Goal: Task Accomplishment & Management: Complete application form

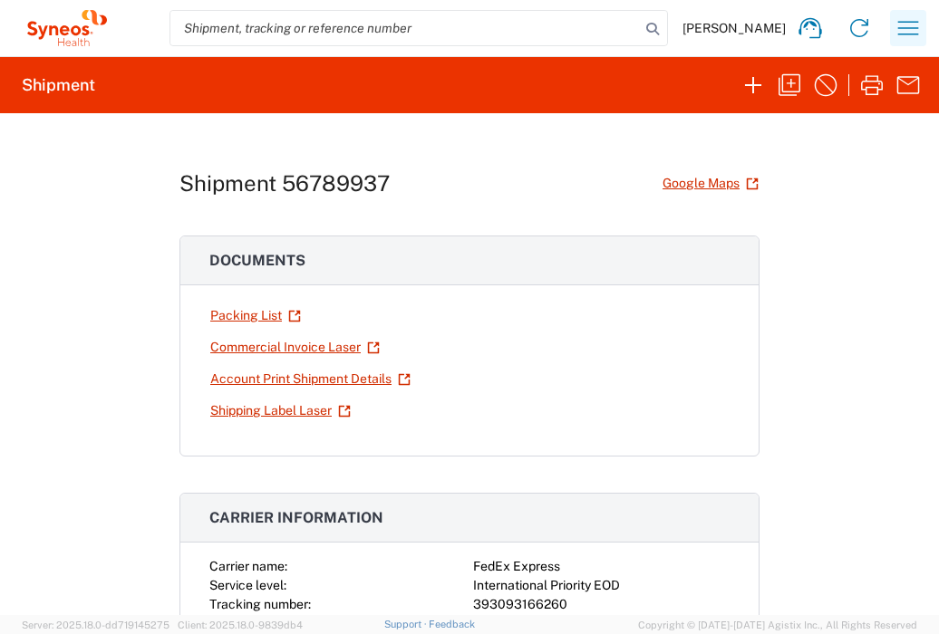
click at [909, 34] on icon "button" at bounding box center [907, 28] width 29 height 29
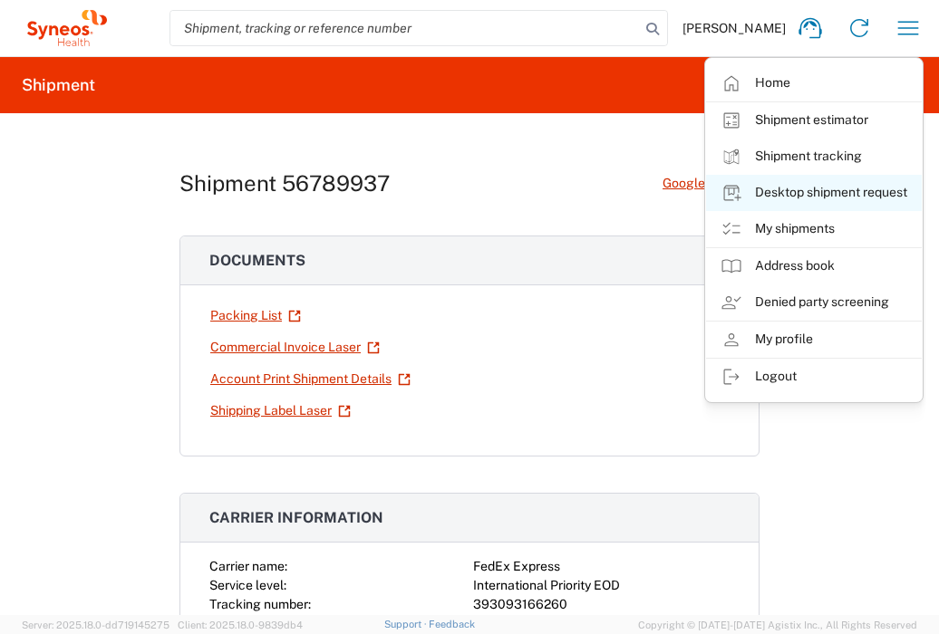
click at [861, 188] on link "Desktop shipment request" at bounding box center [814, 193] width 216 height 36
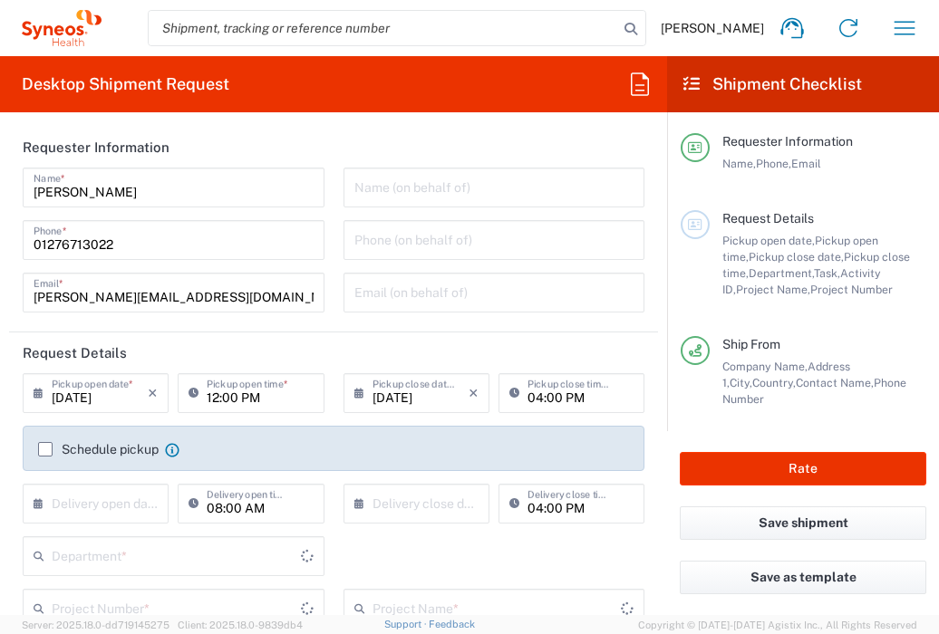
type input "[GEOGRAPHIC_DATA]"
type input "3235"
type input "[GEOGRAPHIC_DATA]"
click at [85, 508] on input "text" at bounding box center [100, 503] width 96 height 32
type input "Syneos Health UK Limited"
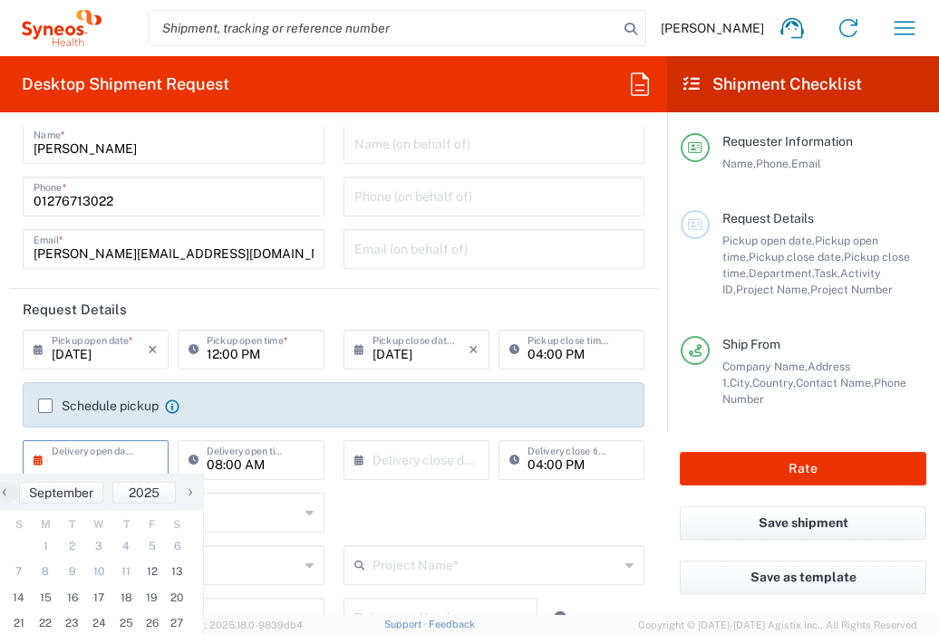
scroll to position [44, 0]
click at [51, 598] on span "15" at bounding box center [46, 597] width 27 height 25
type input "[DATE]"
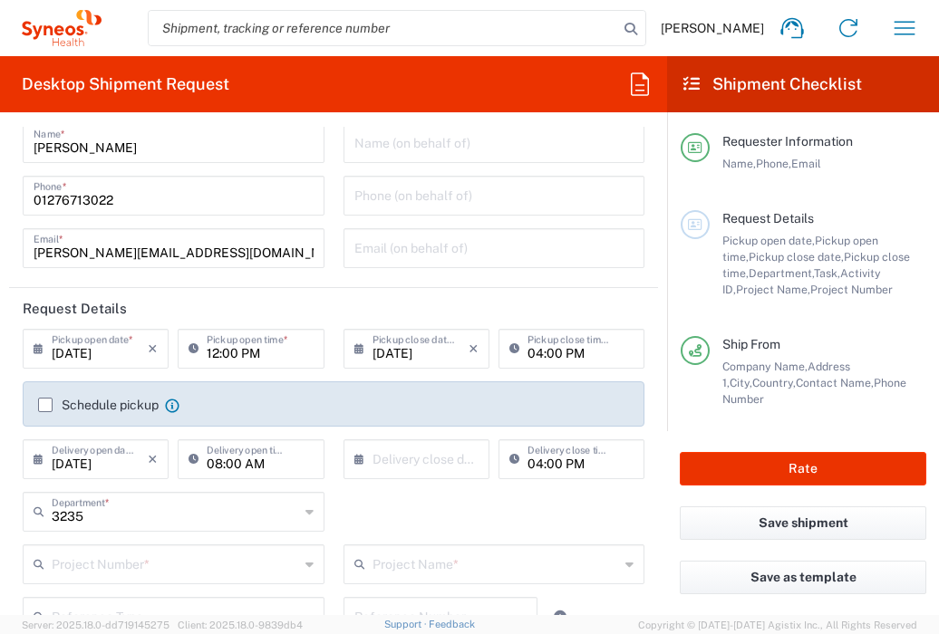
click at [375, 462] on input "text" at bounding box center [420, 458] width 96 height 32
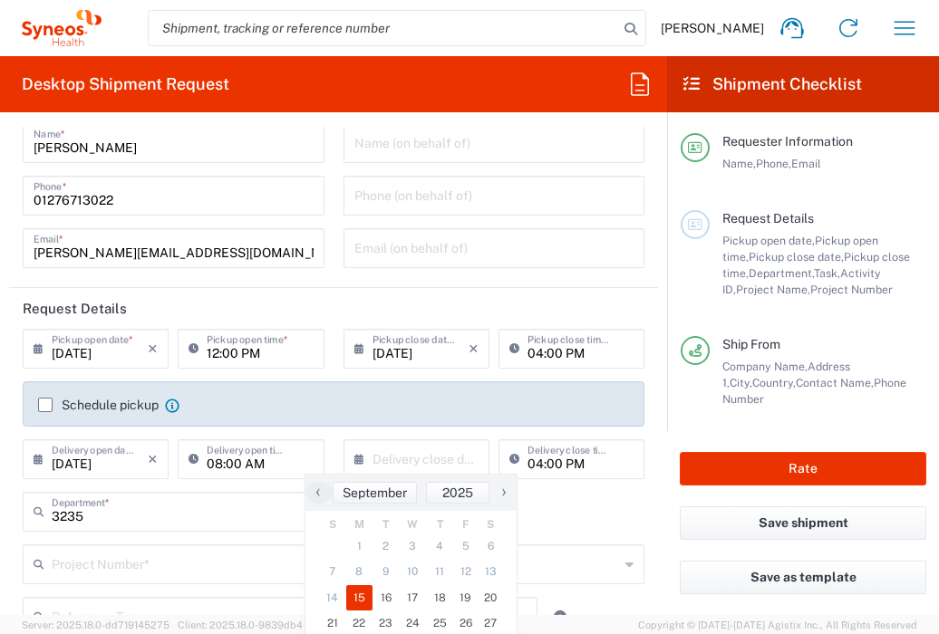
click at [361, 587] on span "15" at bounding box center [359, 597] width 27 height 25
type input "[DATE]"
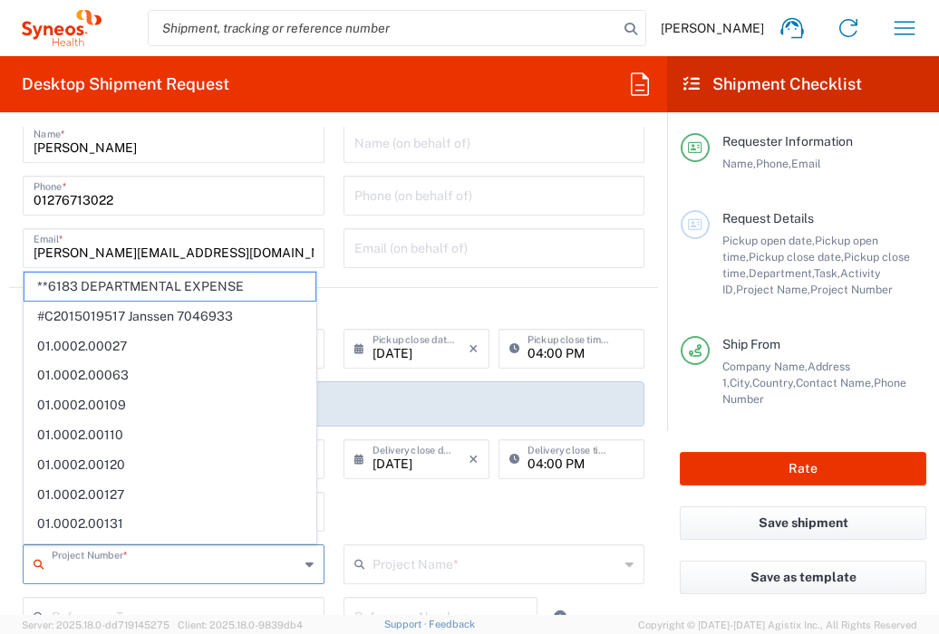
click at [236, 573] on input "text" at bounding box center [175, 563] width 247 height 32
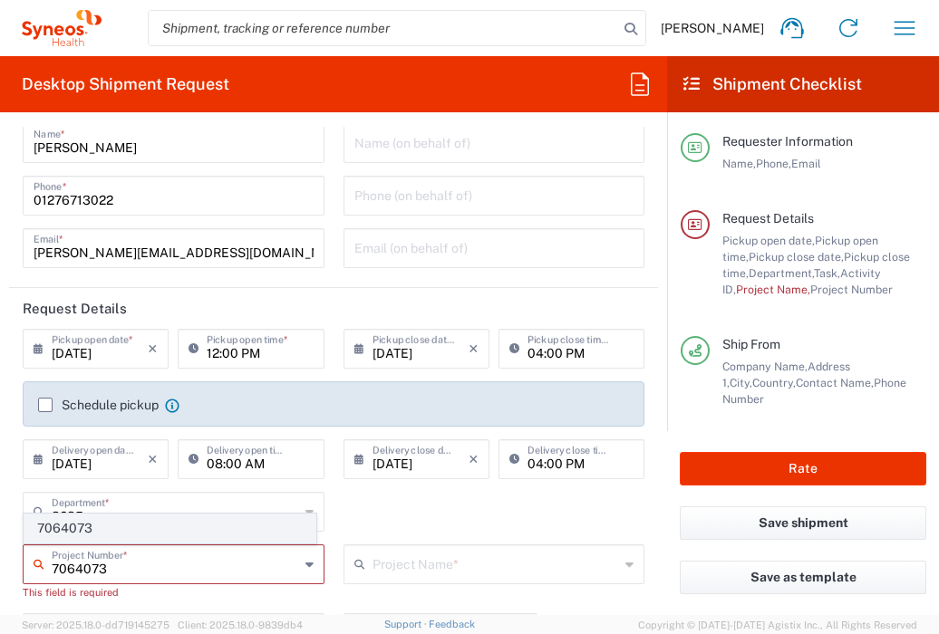
type input "7064073"
click at [215, 534] on span "7064073" at bounding box center [169, 529] width 291 height 28
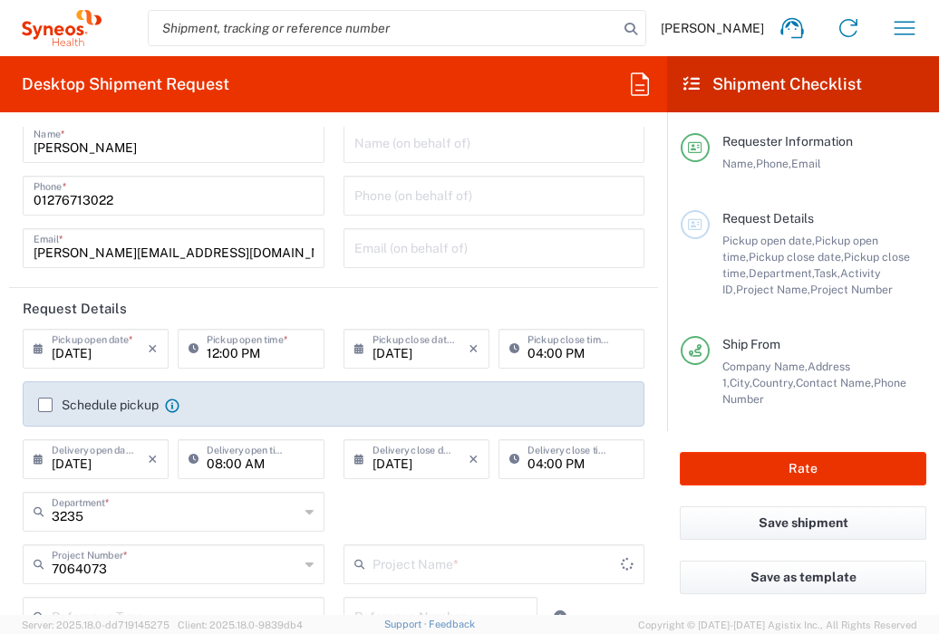
type input "Sanofi 7064073"
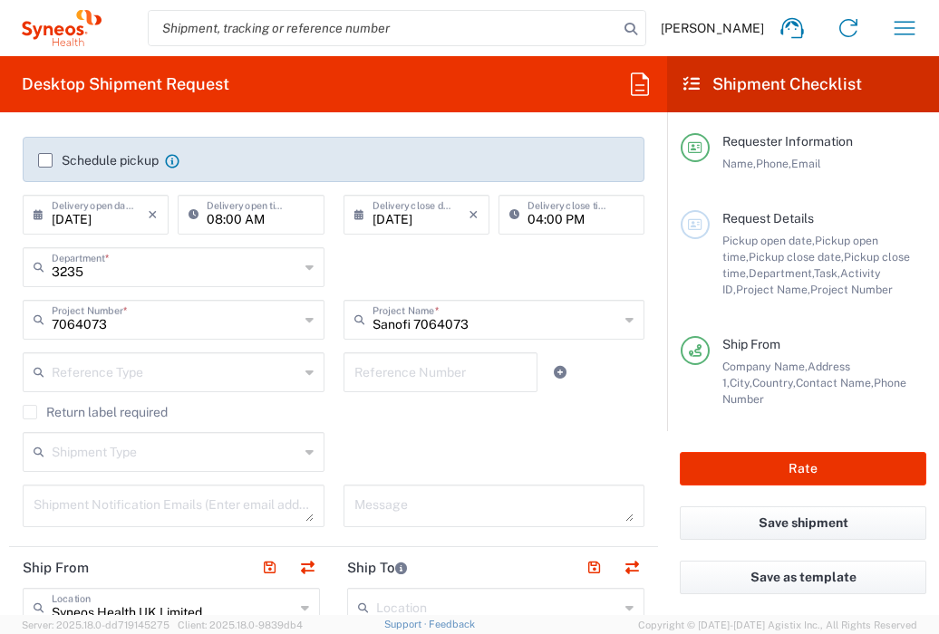
scroll to position [504, 0]
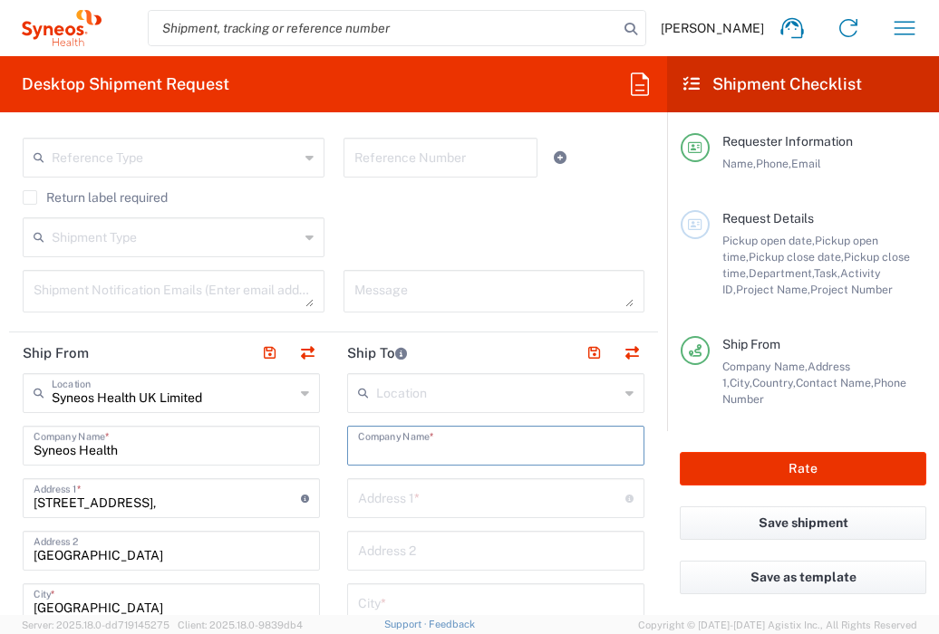
click at [400, 454] on input "text" at bounding box center [495, 445] width 275 height 32
type input "Onkologiczne Centrum Wsparcia Badan"
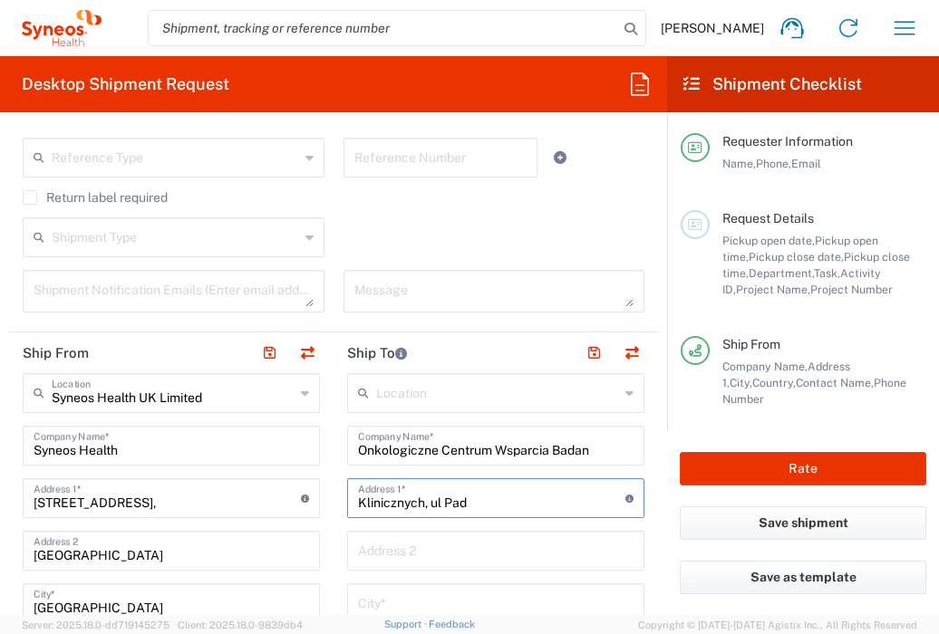
type input "Klinicznych, ul Pad"
click at [431, 453] on input "Onkologiczne Centrum Wsparcia Badan" at bounding box center [495, 445] width 275 height 32
click at [543, 452] on input "Onko Centrum Wsparcia Badan" at bounding box center [495, 445] width 275 height 32
type input "Onko Centrum Wsparcia Badan Klin"
drag, startPoint x: 456, startPoint y: 507, endPoint x: 459, endPoint y: 531, distance: 23.8
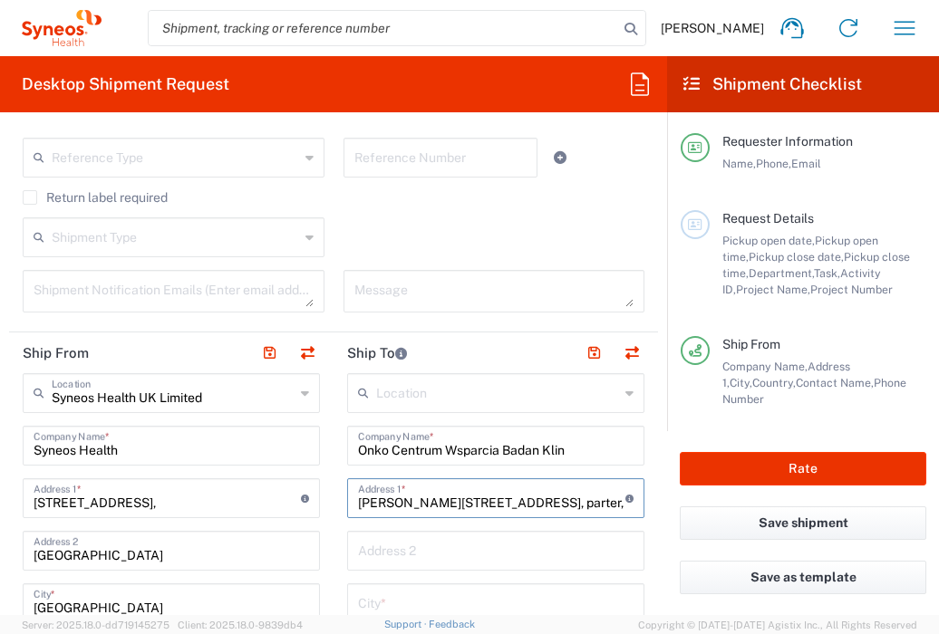
click at [456, 507] on input "[PERSON_NAME][STREET_ADDRESS], parter, pok" at bounding box center [491, 497] width 267 height 32
click at [510, 497] on input "[STREET_ADDRESS], parter, pok" at bounding box center [491, 497] width 267 height 32
type input "[STREET_ADDRESS], parter, pokoj 0.02"
click at [381, 453] on input "Onko Centrum Wsparcia Badan Klin" at bounding box center [495, 445] width 275 height 32
click at [564, 448] on input "Onko Centrum Wsparcia Badan Klin" at bounding box center [495, 445] width 275 height 32
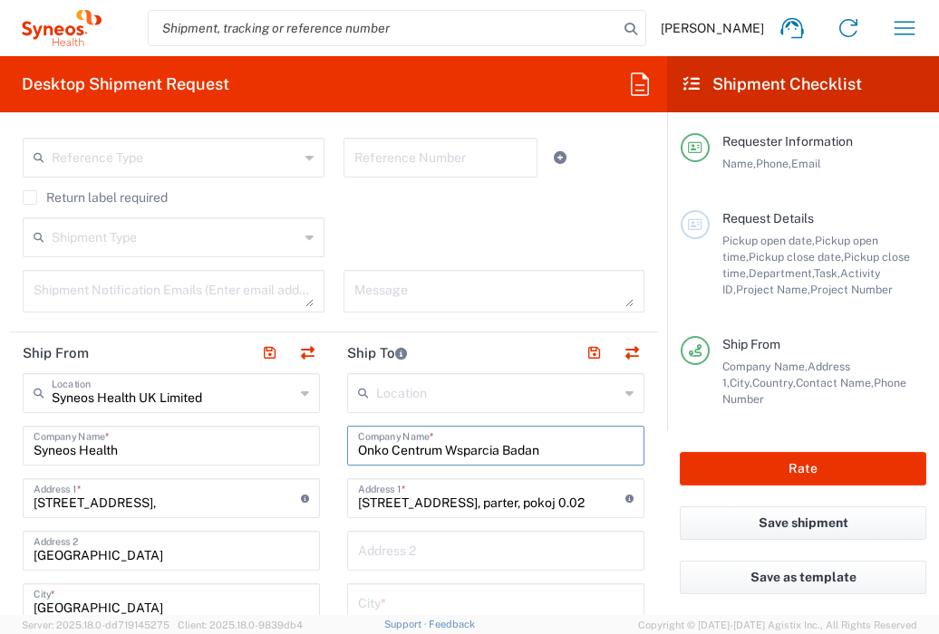
click at [382, 452] on input "Onko Centrum Wsparcia Badan" at bounding box center [495, 445] width 275 height 32
type input "Onkologiczne Centrum Wsparcia Badan"
type input "Klinicznych, [PERSON_NAME][STREET_ADDRESS]"
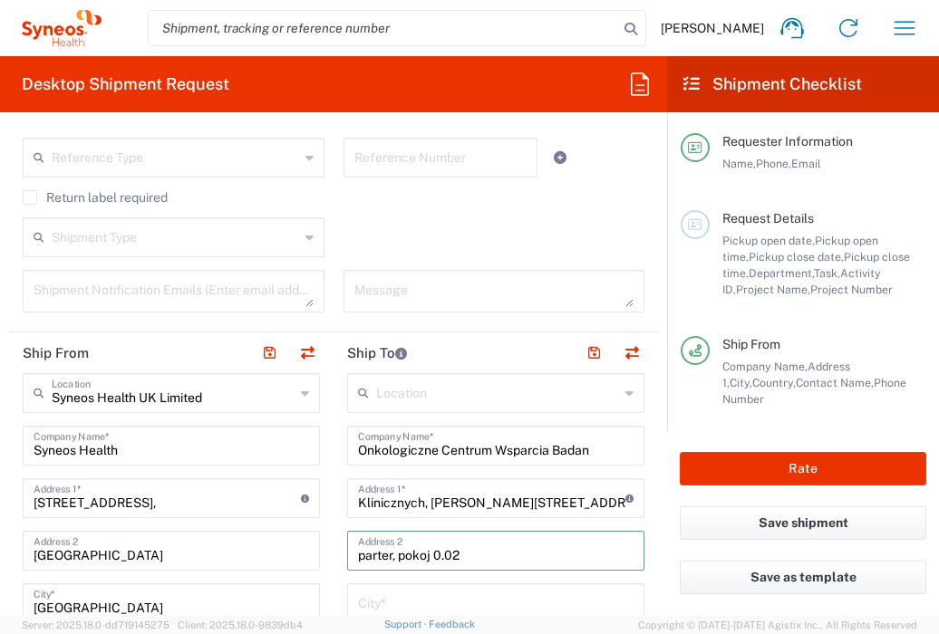
type input "parter, pokoj 0.02"
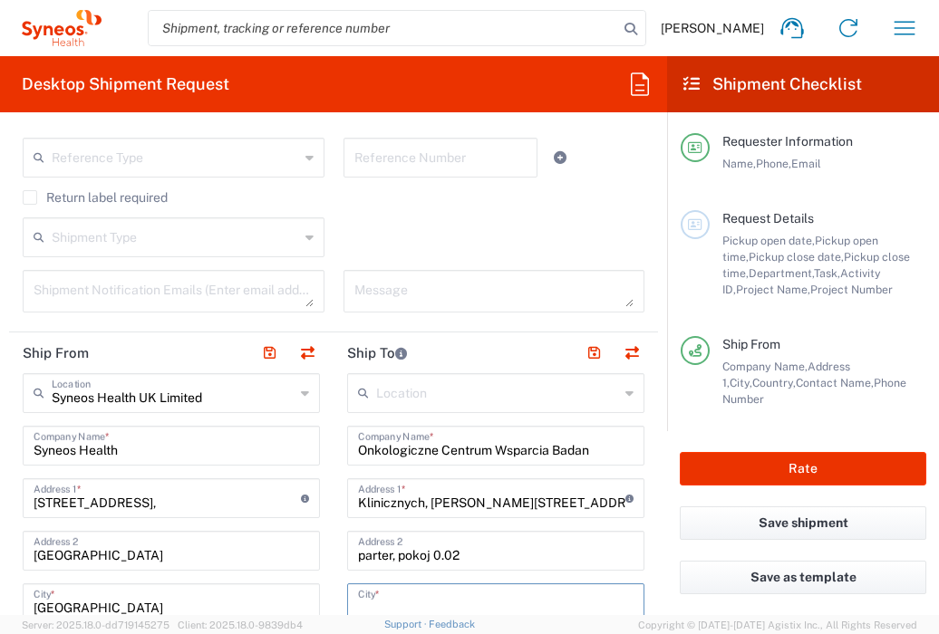
scroll to position [506, 0]
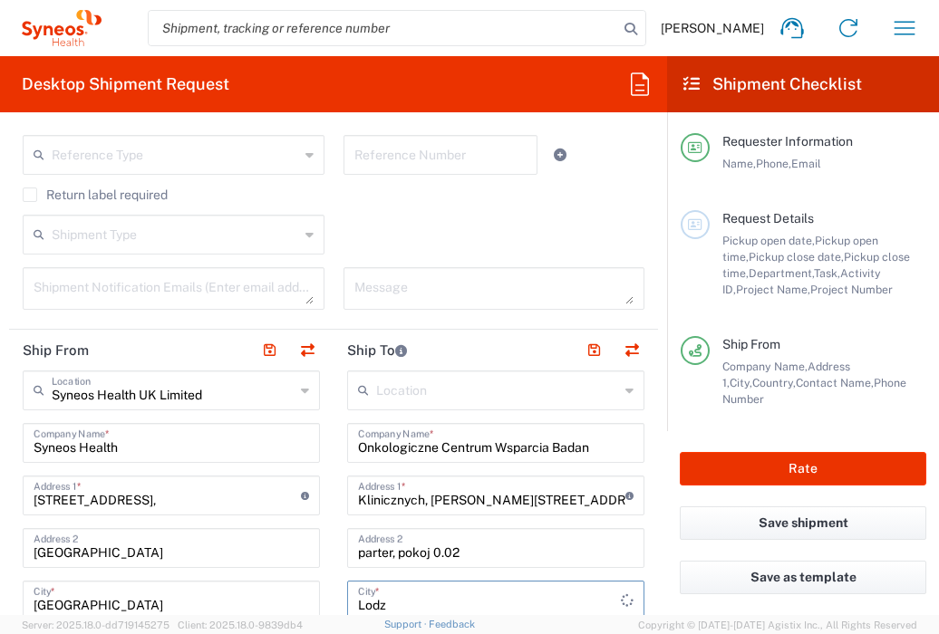
type input "Lodz"
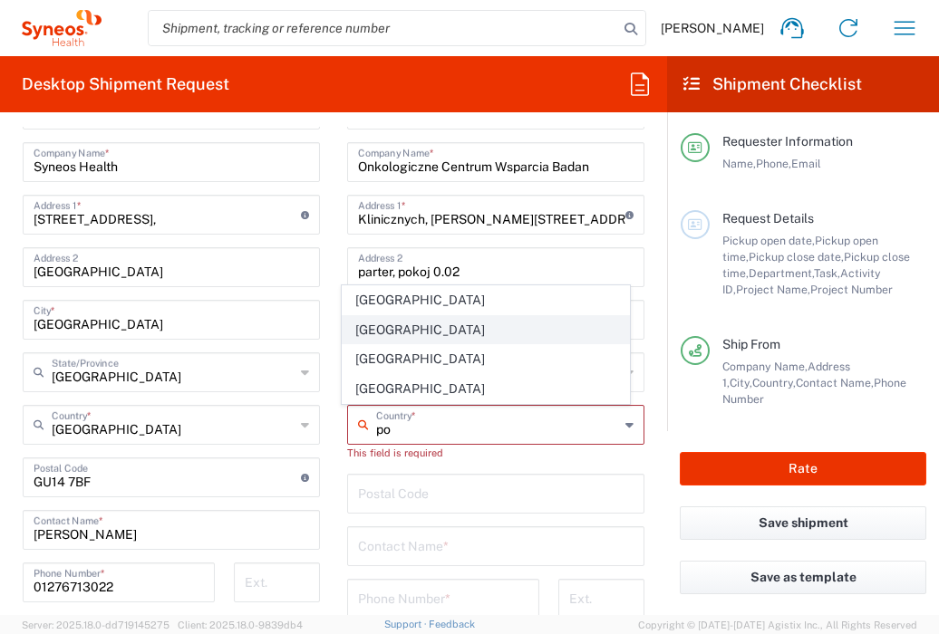
click at [352, 336] on span "[GEOGRAPHIC_DATA]" at bounding box center [485, 330] width 287 height 28
type input "[GEOGRAPHIC_DATA]"
type input "Sender/Shipper"
type input "Delivery Duty Paid"
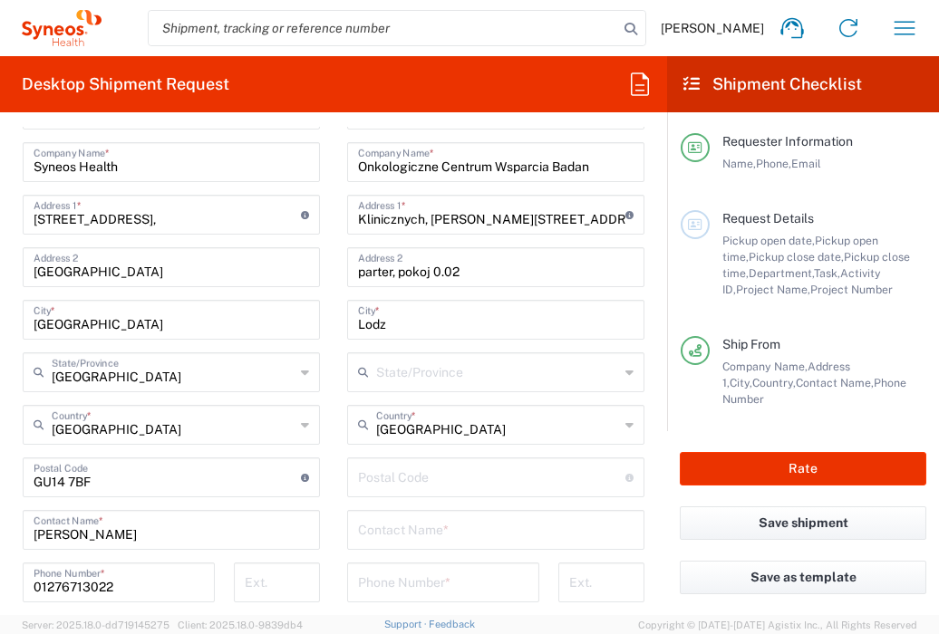
click at [390, 484] on input "undefined" at bounding box center [491, 476] width 267 height 32
type input "93-530"
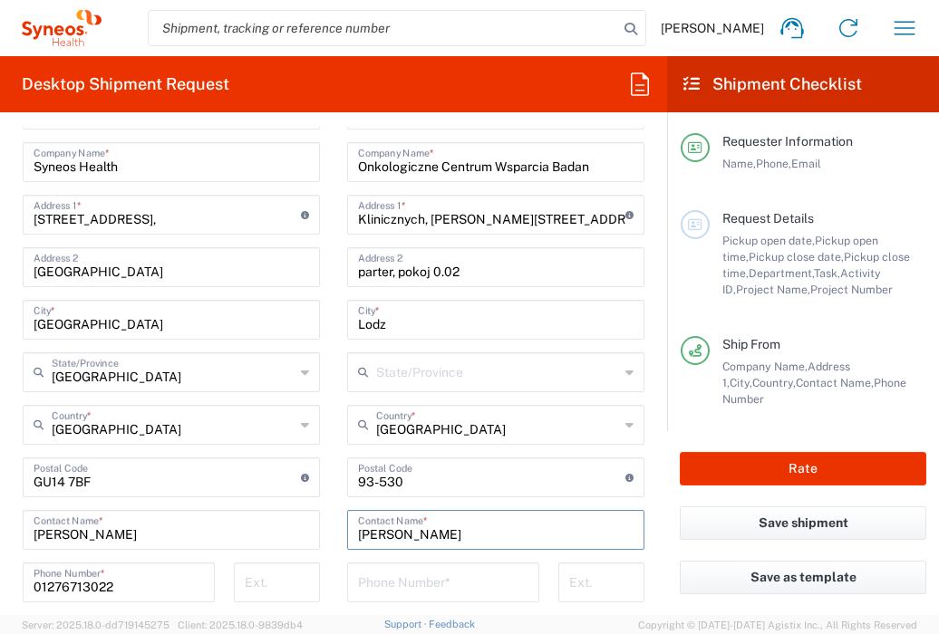
type input "[PERSON_NAME]"
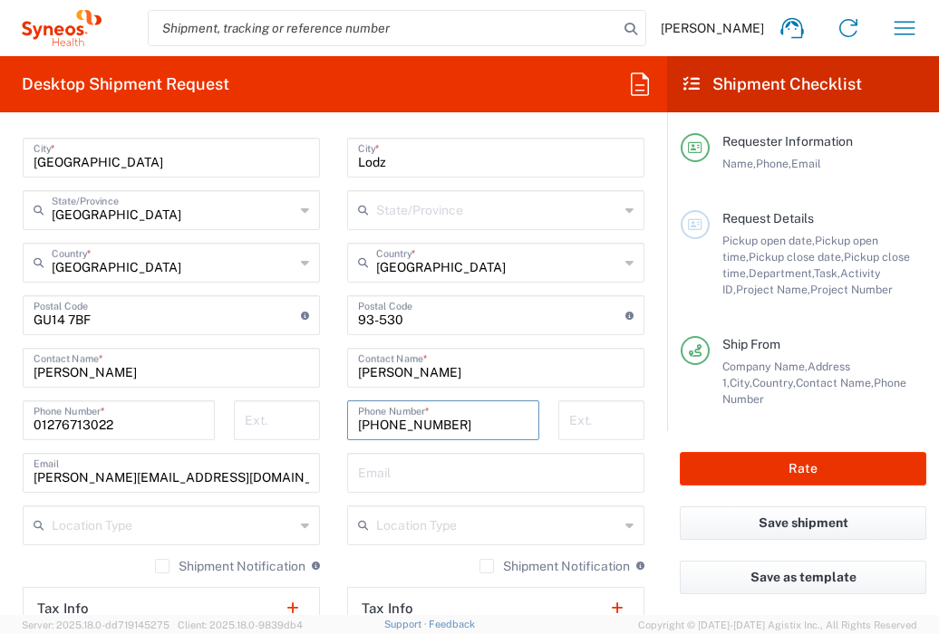
scroll to position [973, 0]
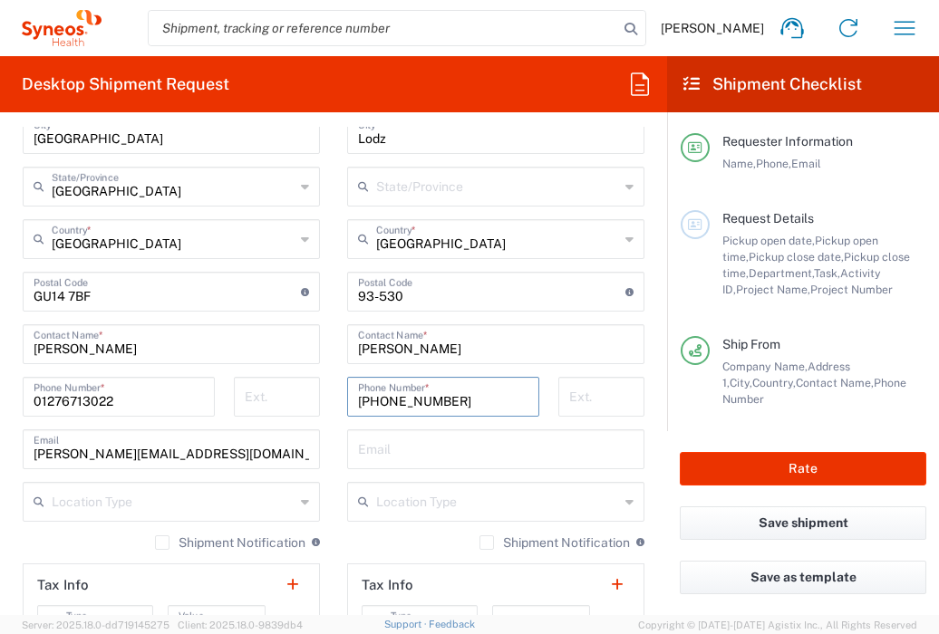
type input "[PHONE_NUMBER]"
click at [373, 448] on input "text" at bounding box center [495, 448] width 275 height 32
type input "[EMAIL_ADDRESS][DOMAIN_NAME]"
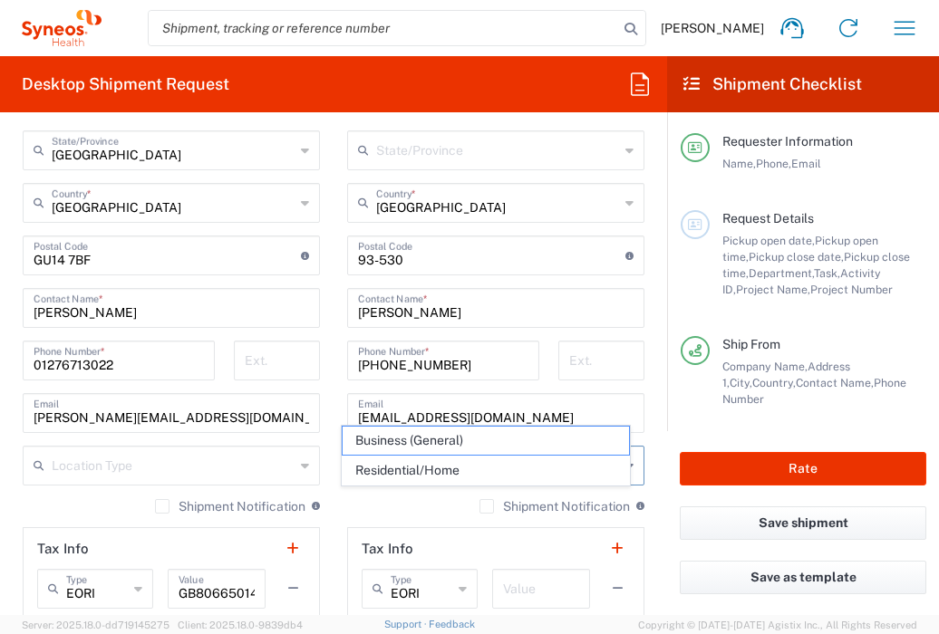
scroll to position [1083, 0]
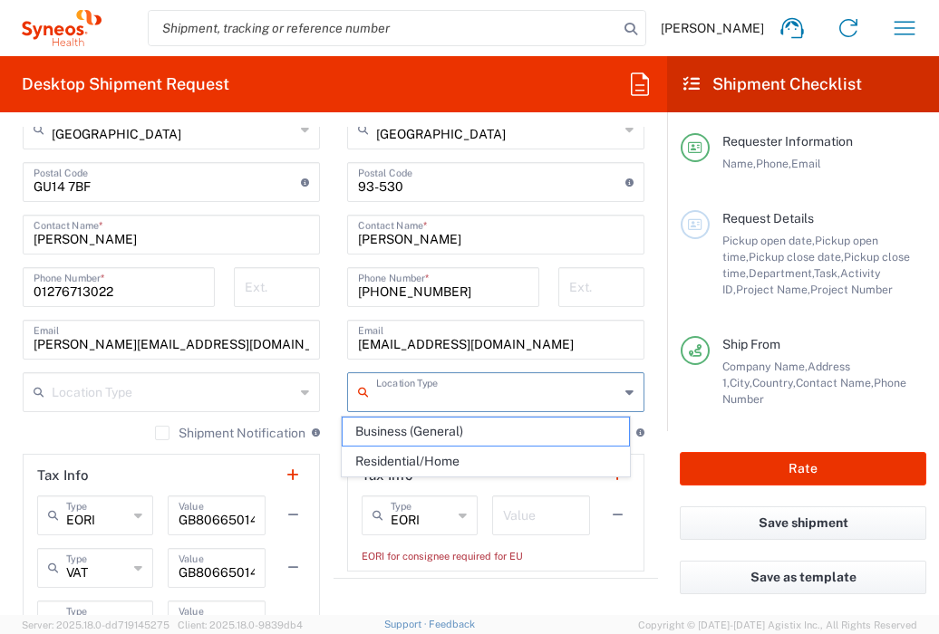
click at [503, 515] on input "text" at bounding box center [541, 514] width 76 height 32
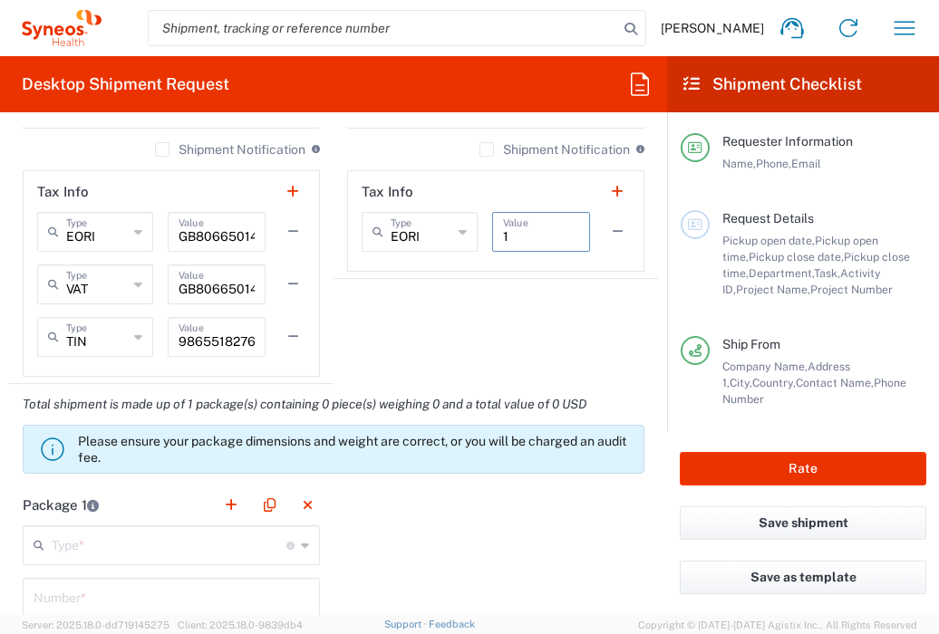
scroll to position [1367, 0]
type input "1"
click at [204, 540] on input "text" at bounding box center [169, 543] width 235 height 32
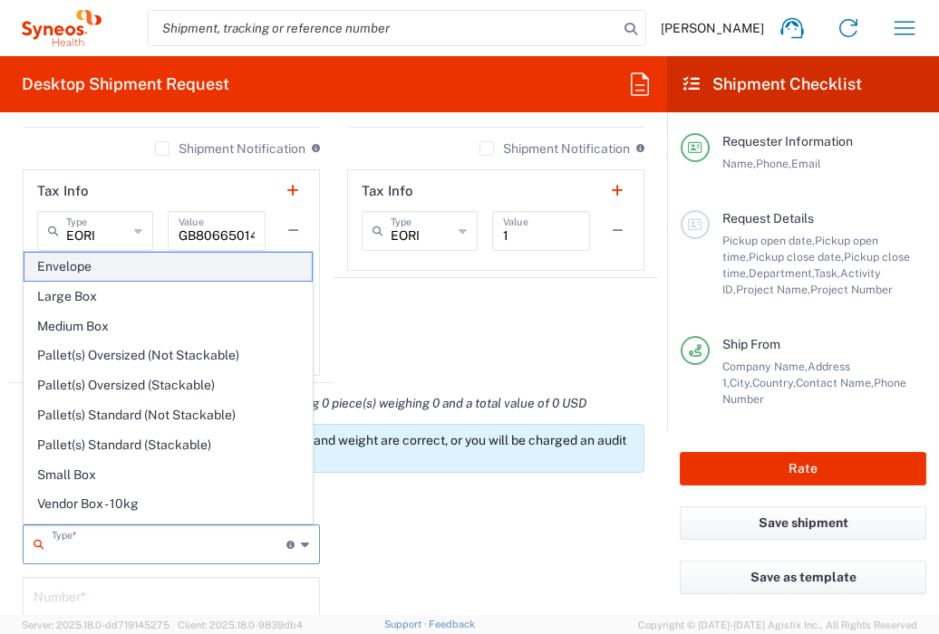
click at [140, 263] on span "Envelope" at bounding box center [167, 267] width 287 height 28
type input "Envelope"
type input "1"
type input "9.5"
type input "12.5"
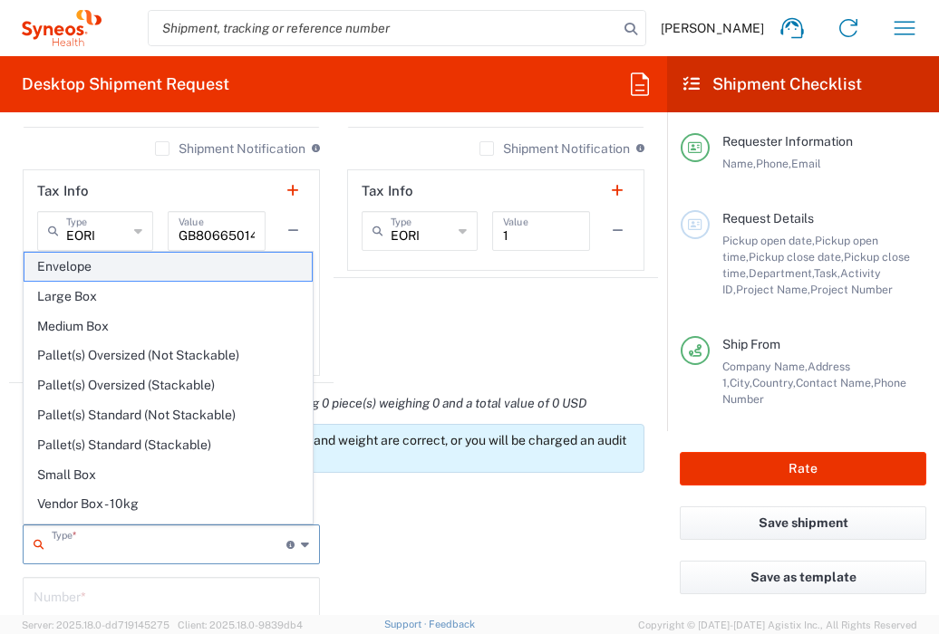
type input "0.25"
type input "in"
type input "0.45"
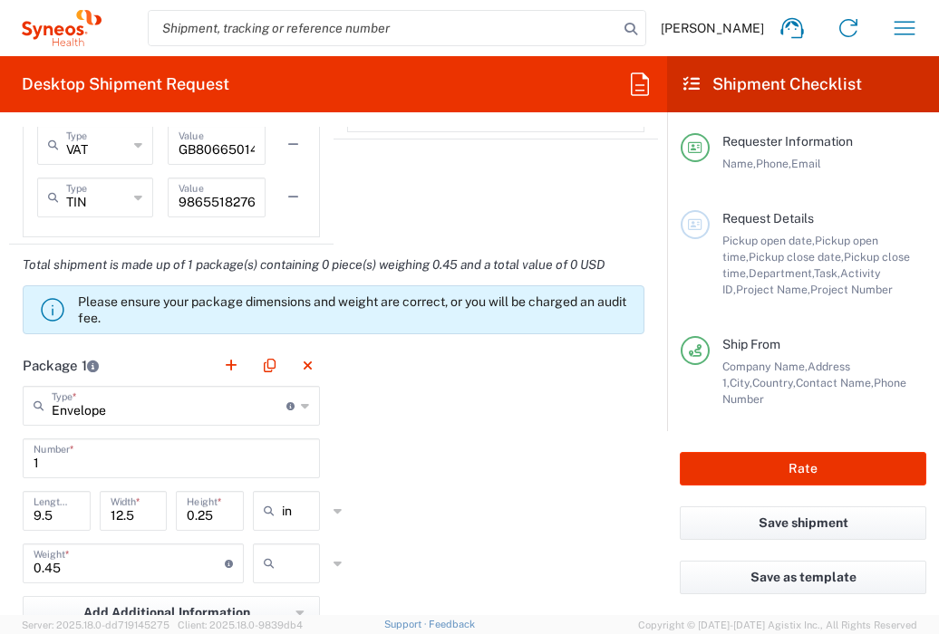
scroll to position [1536, 0]
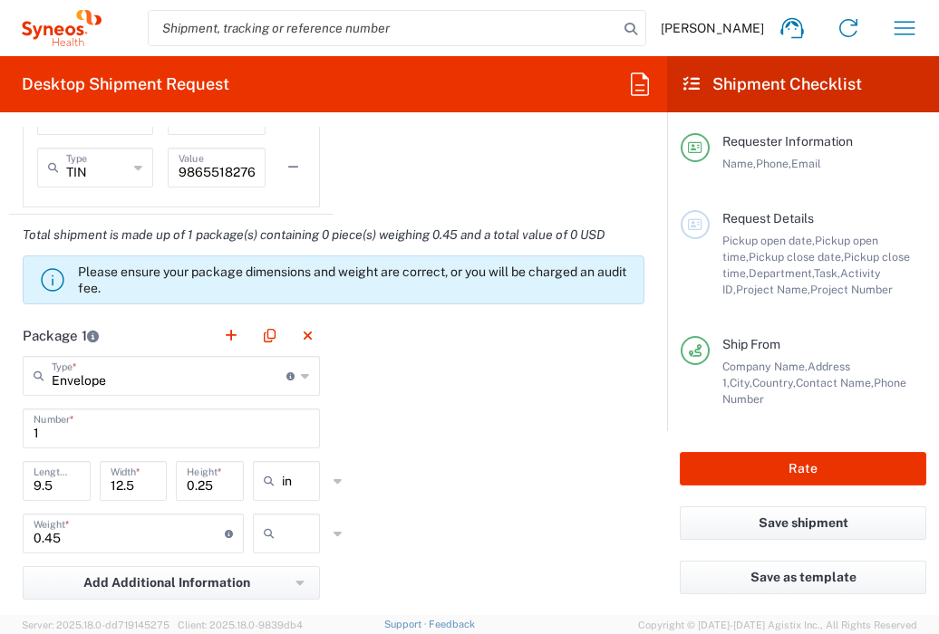
click at [301, 530] on input "text" at bounding box center [304, 533] width 45 height 29
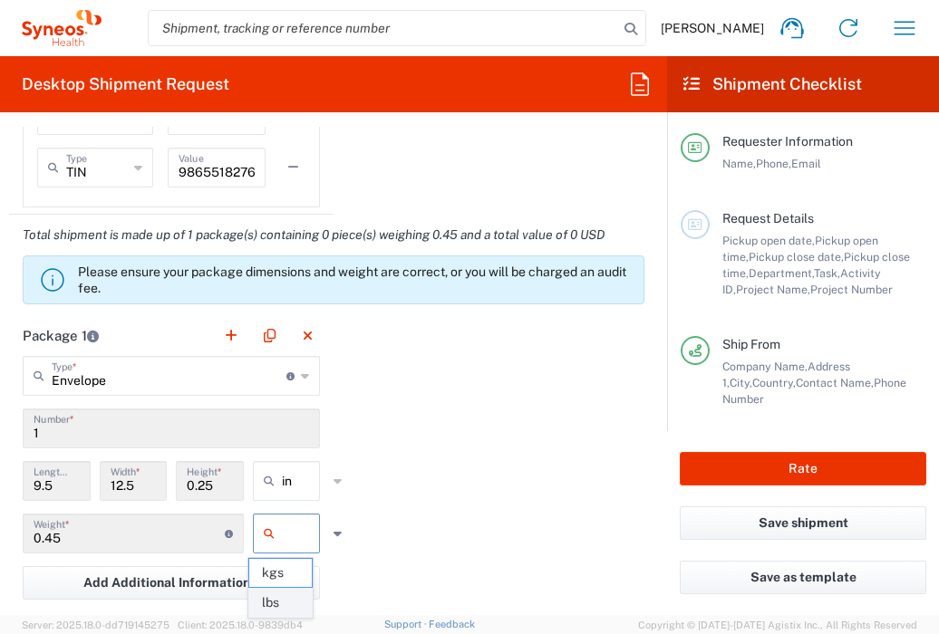
click at [286, 599] on span "lbs" at bounding box center [280, 603] width 63 height 28
type input "lbs"
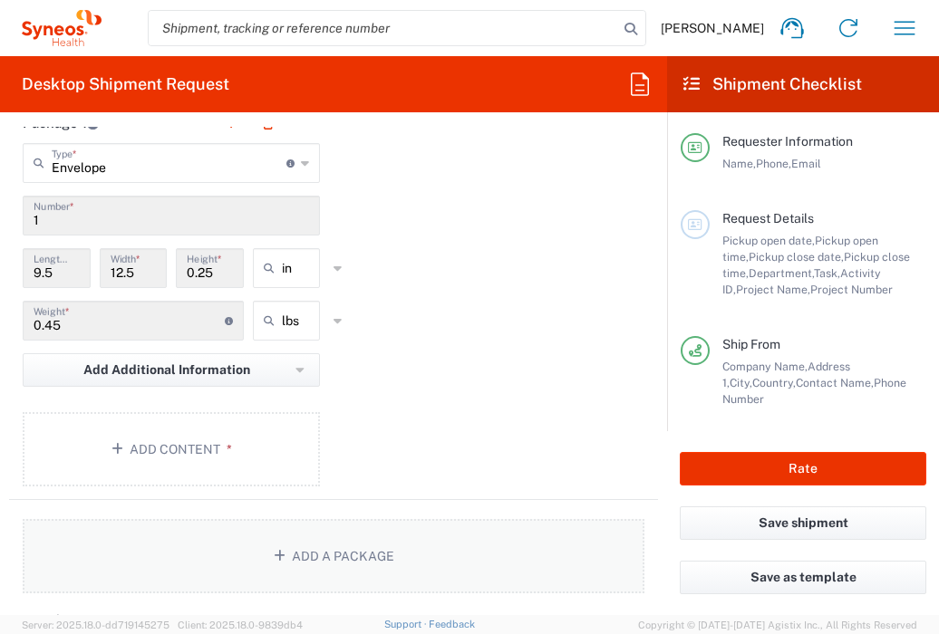
scroll to position [1749, 0]
click at [247, 461] on button "Add Content *" at bounding box center [171, 448] width 297 height 74
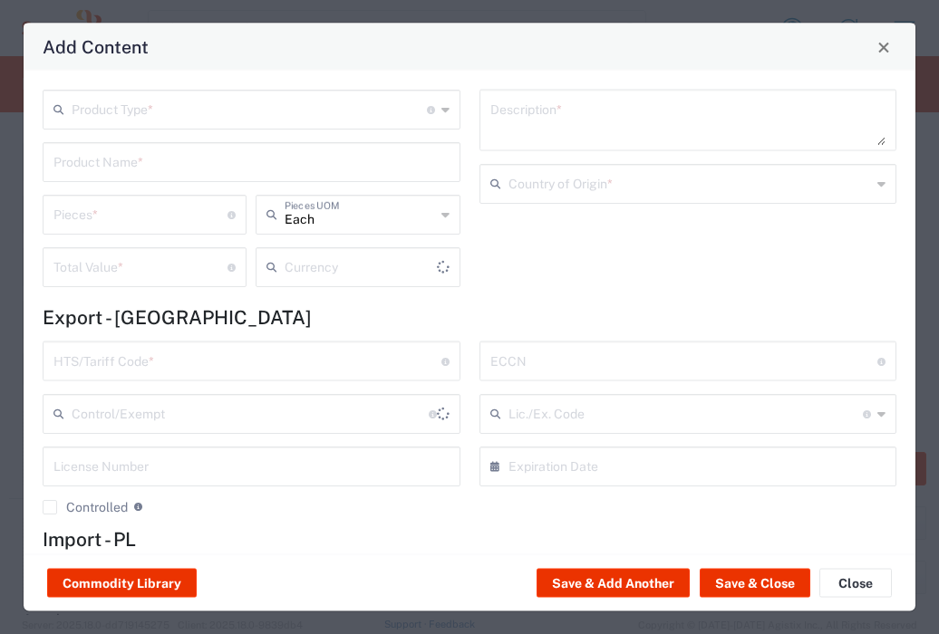
type input "US Dollar"
click at [241, 107] on input "text" at bounding box center [249, 108] width 355 height 32
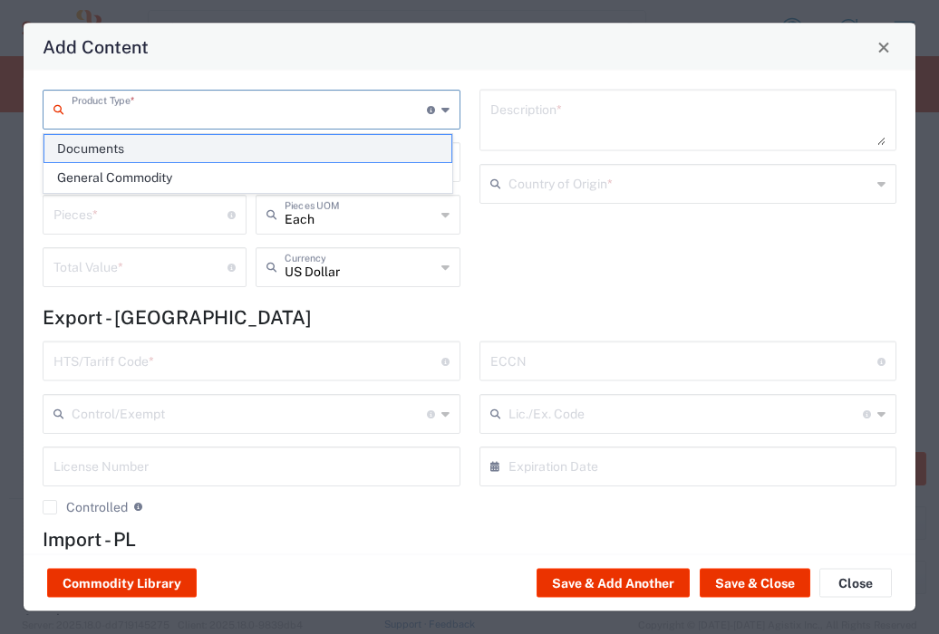
click at [230, 152] on span "Documents" at bounding box center [247, 149] width 407 height 28
type input "Documents"
type input "1"
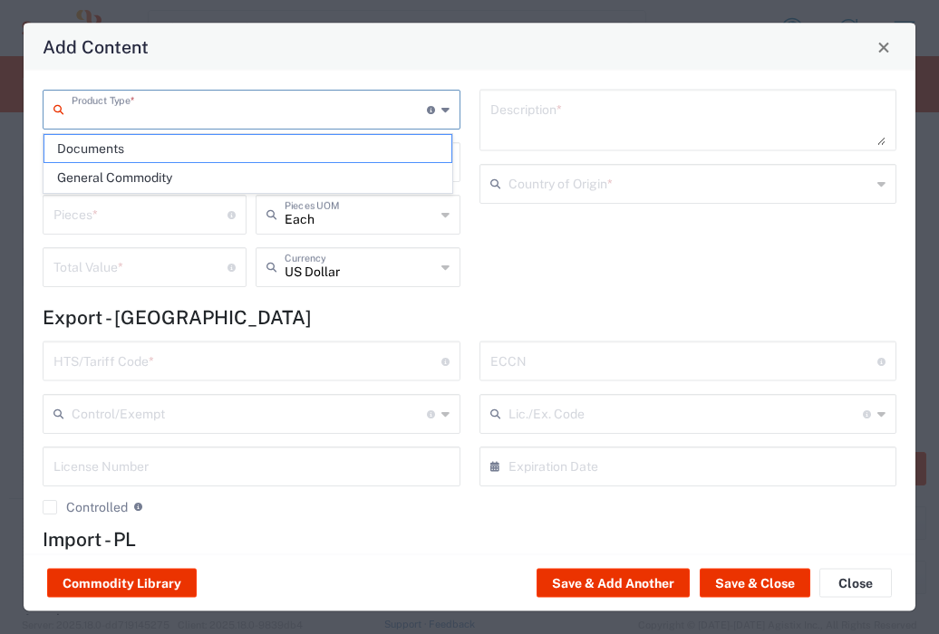
type textarea "Documents"
type input "[GEOGRAPHIC_DATA]"
type input "0000.00.0000"
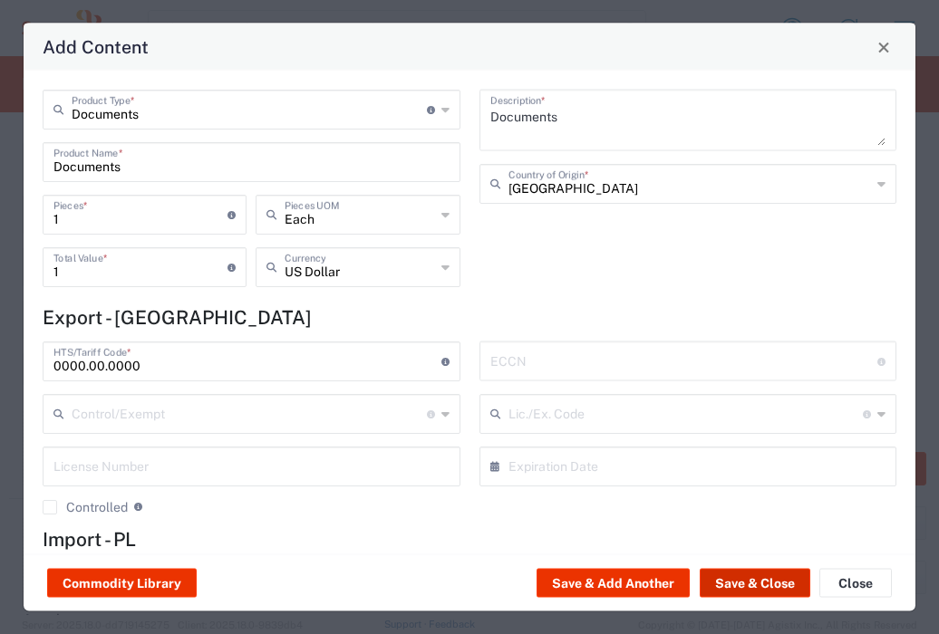
click at [731, 582] on button "Save & Close" at bounding box center [754, 583] width 111 height 29
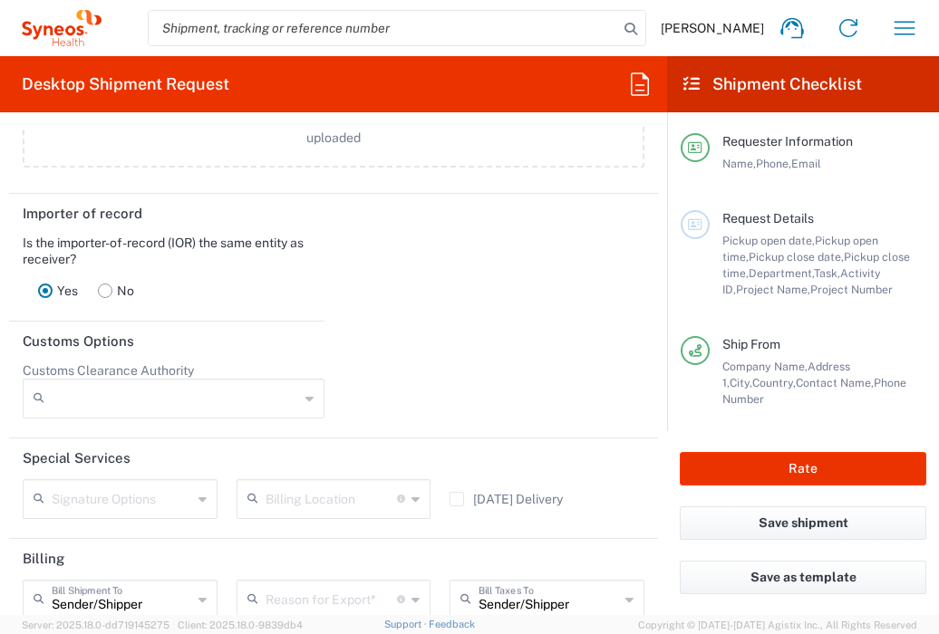
scroll to position [2444, 0]
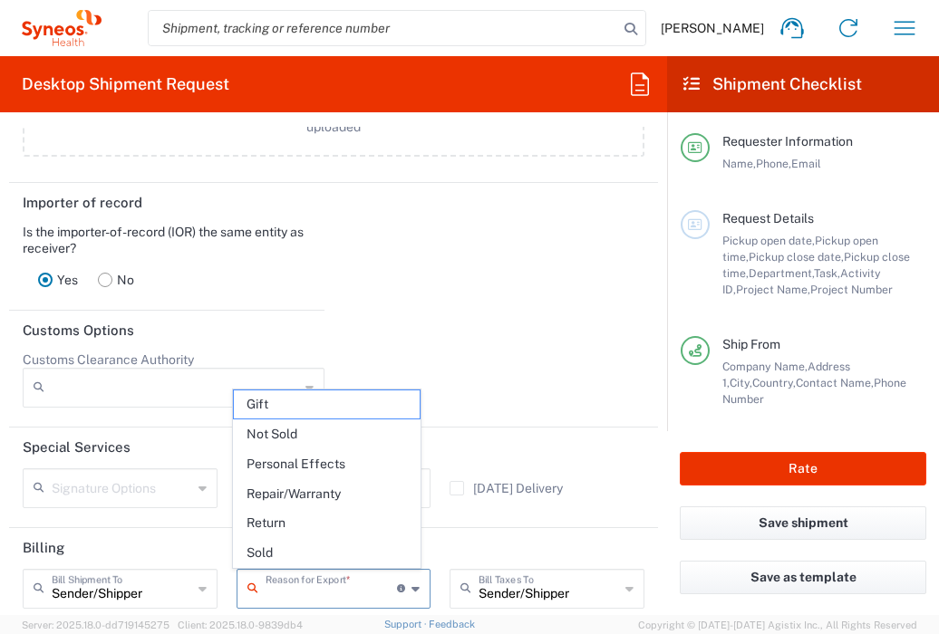
click at [369, 585] on input "text" at bounding box center [331, 588] width 132 height 32
click at [323, 437] on span "Not Sold" at bounding box center [327, 434] width 187 height 28
type input "Not Sold"
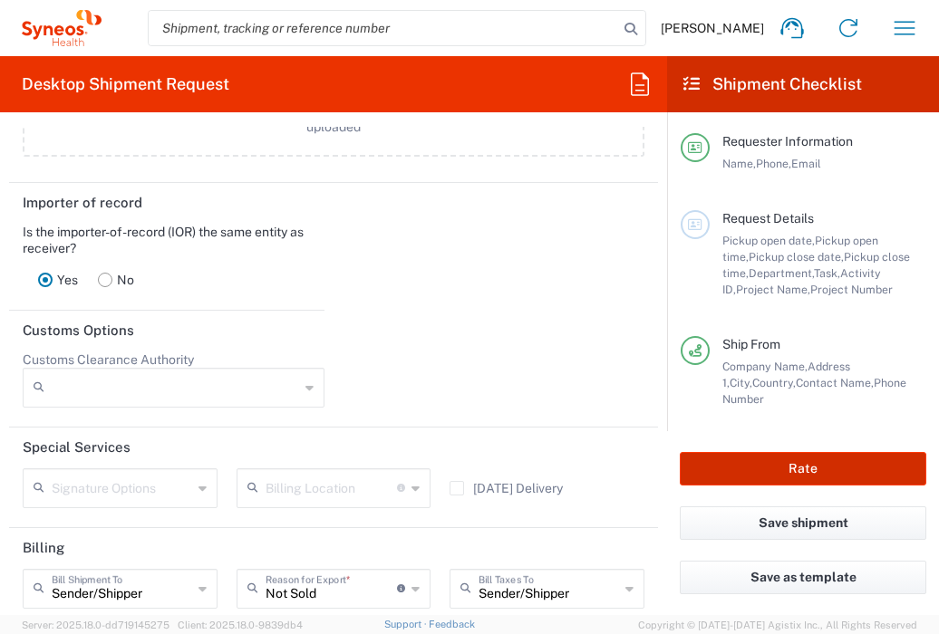
click at [751, 482] on button "Rate" at bounding box center [802, 469] width 246 height 34
type input "7064073"
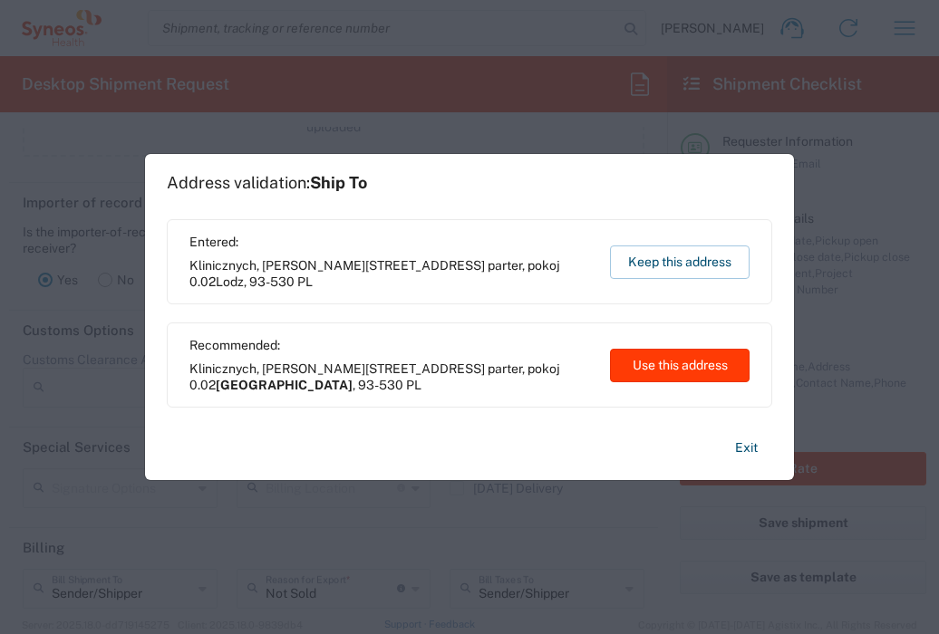
click at [649, 363] on button "Use this address" at bounding box center [680, 366] width 140 height 34
type input "[GEOGRAPHIC_DATA]"
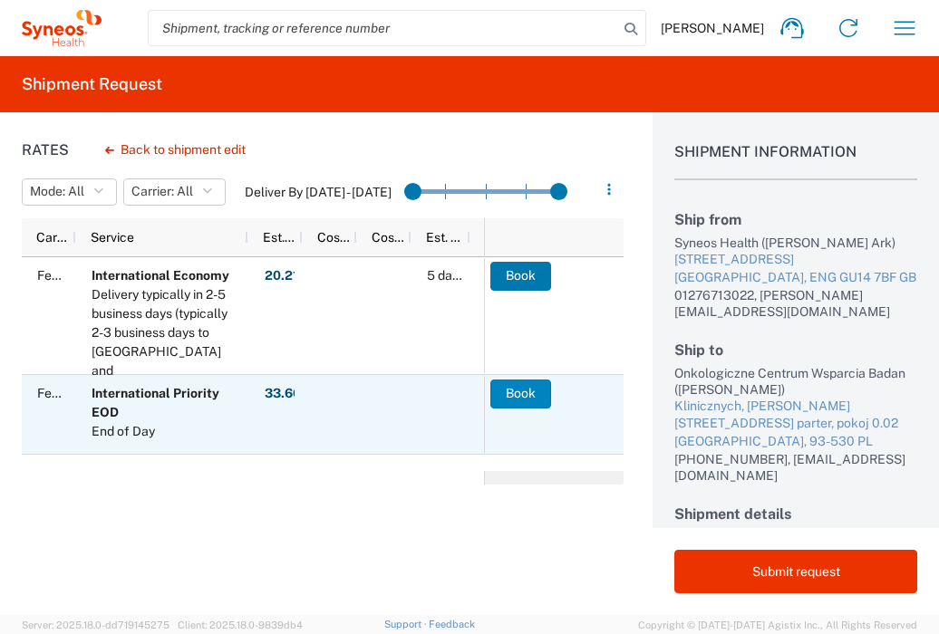
click at [521, 394] on button "Book" at bounding box center [520, 394] width 61 height 29
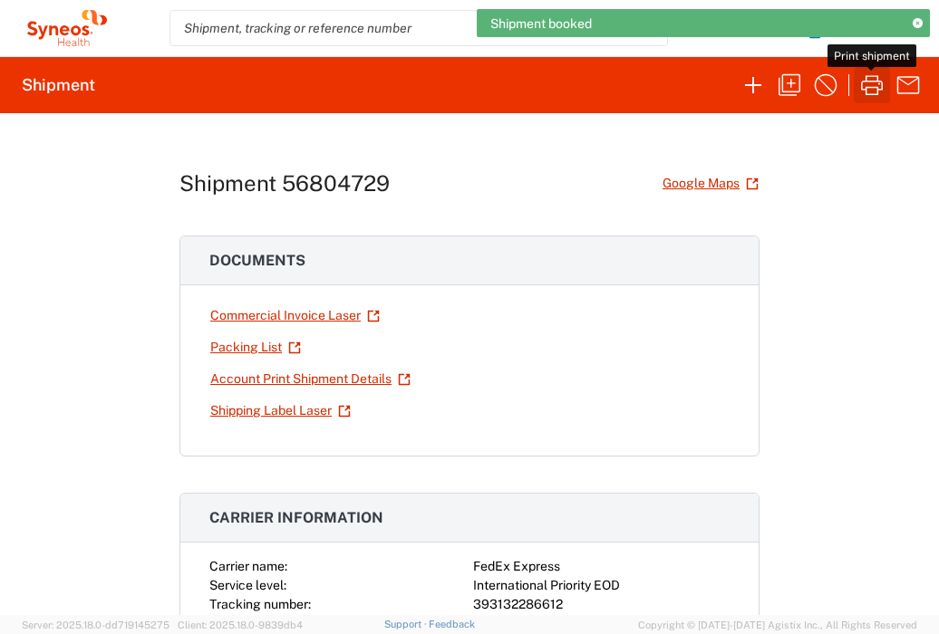
click at [869, 94] on icon "button" at bounding box center [872, 85] width 22 height 20
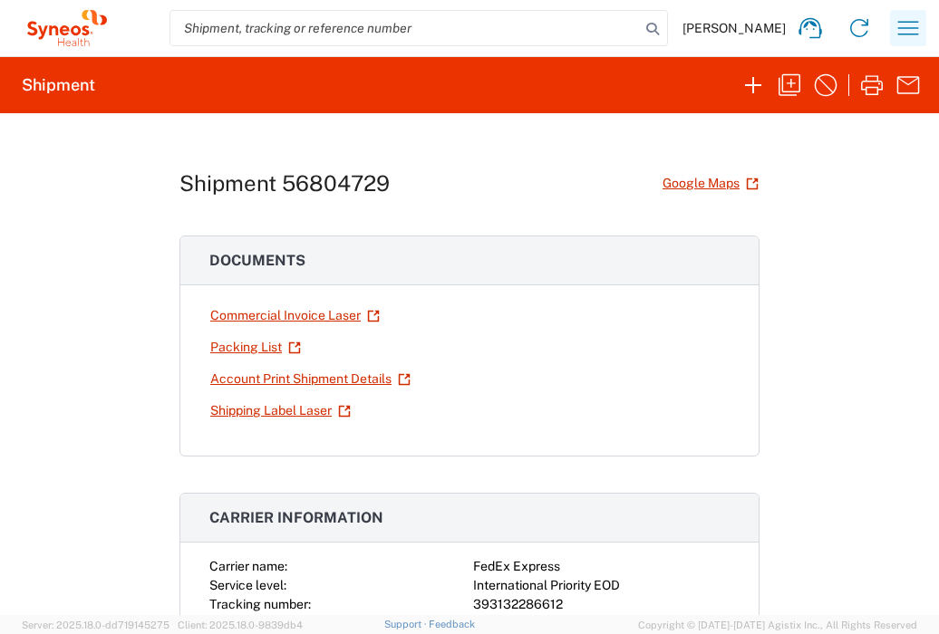
click at [904, 35] on icon "button" at bounding box center [907, 28] width 29 height 29
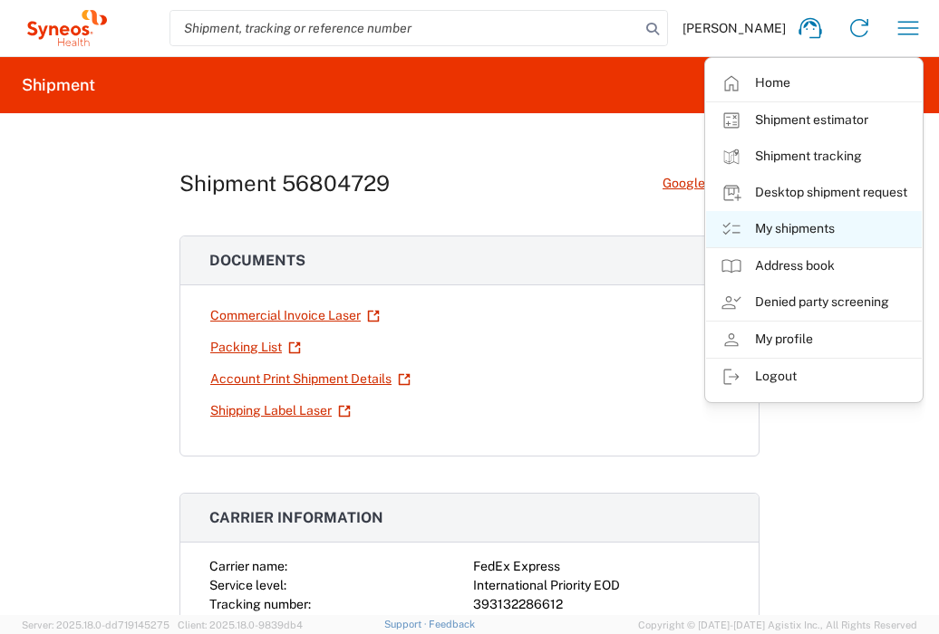
click at [829, 224] on link "My shipments" at bounding box center [814, 229] width 216 height 36
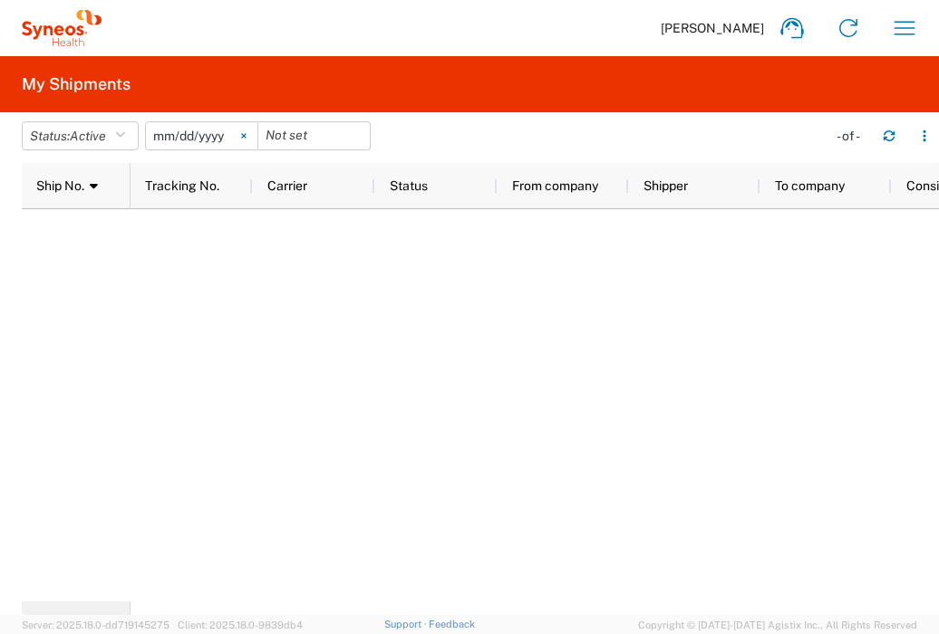
click at [253, 136] on svg-icon at bounding box center [243, 135] width 27 height 27
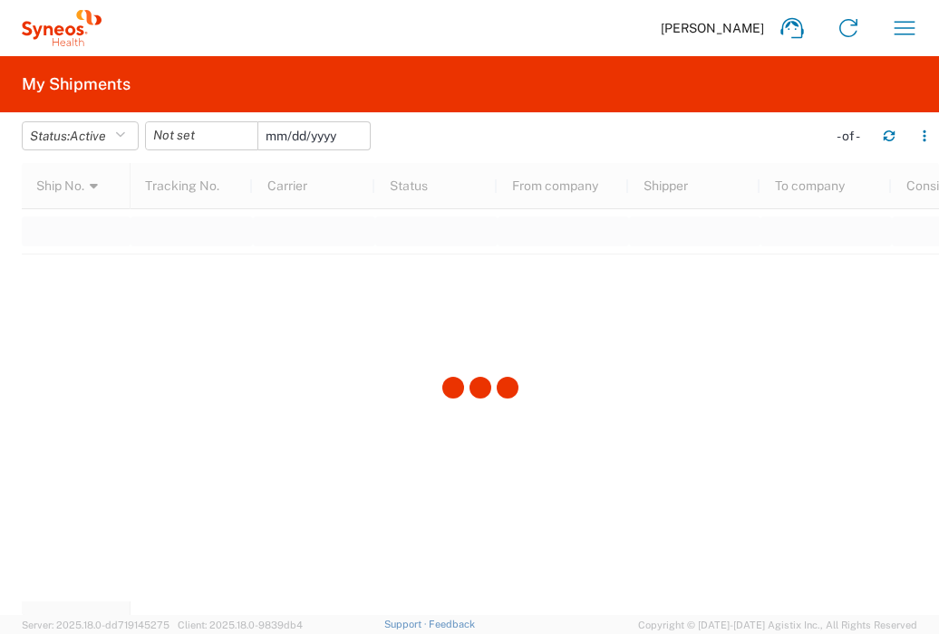
click at [305, 139] on input "date" at bounding box center [313, 135] width 111 height 27
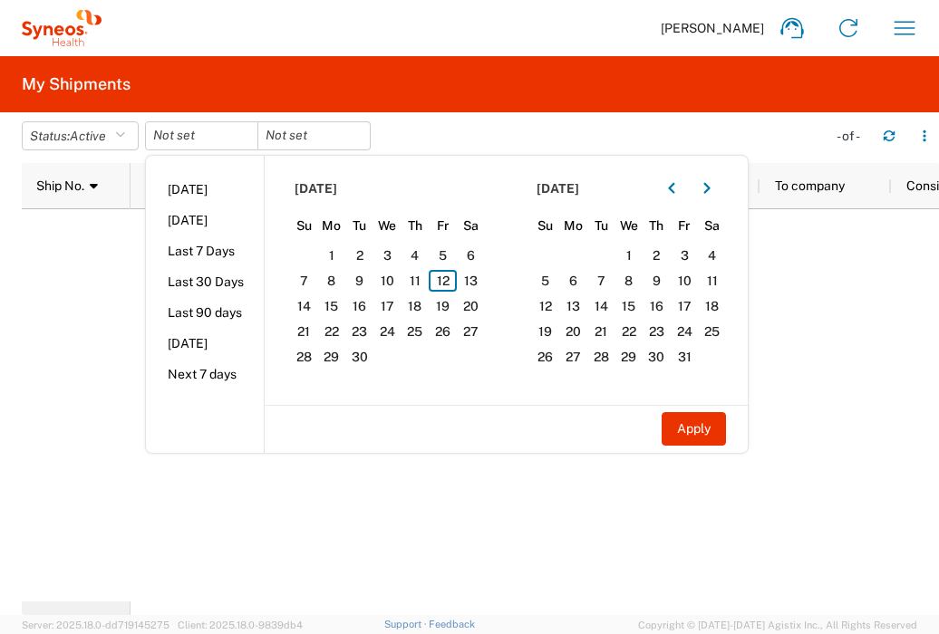
click at [574, 523] on div at bounding box center [534, 405] width 808 height 392
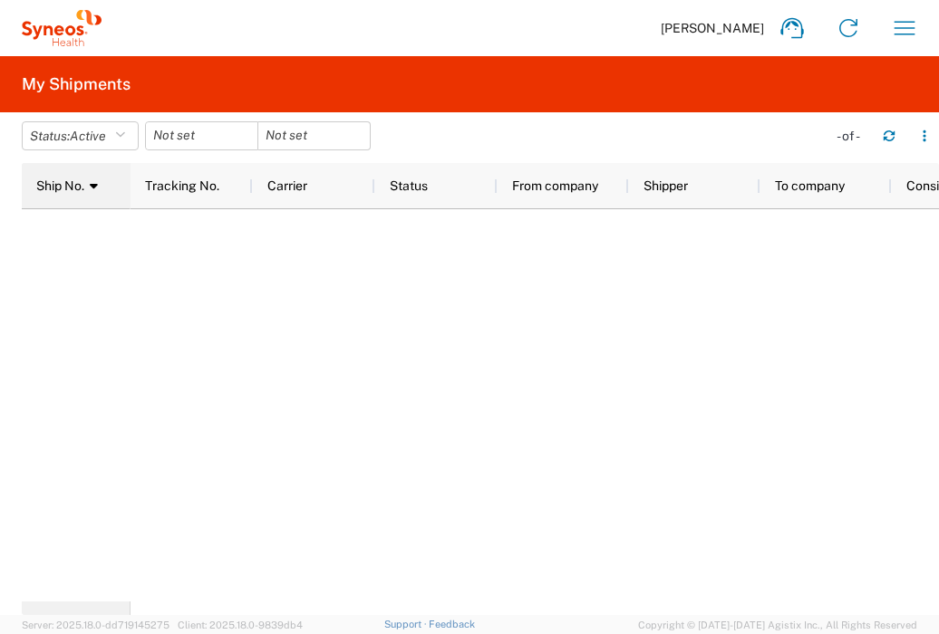
click at [66, 192] on span "Ship No." at bounding box center [60, 185] width 48 height 14
click at [113, 138] on button "Status: Active" at bounding box center [80, 135] width 117 height 29
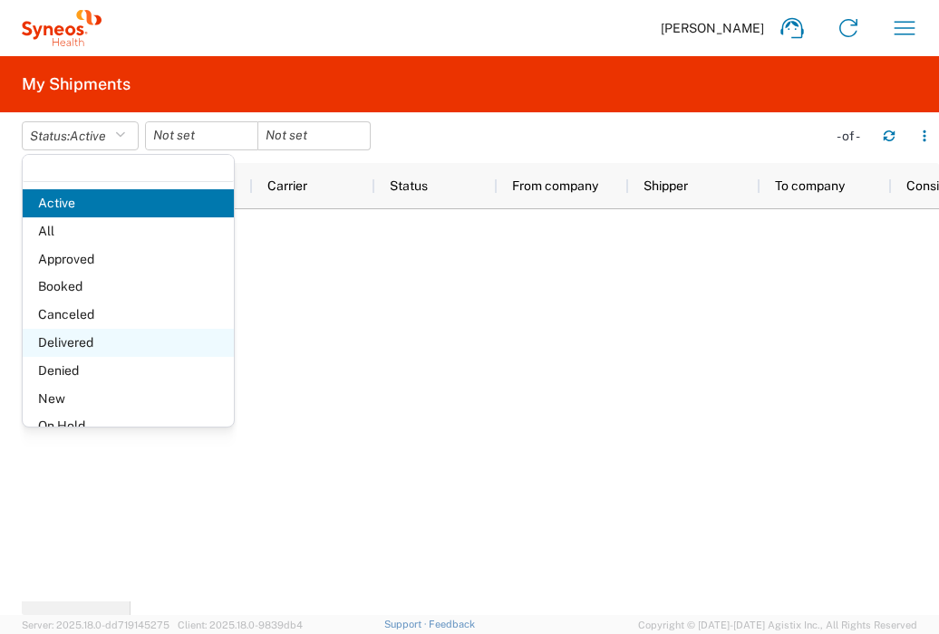
click at [107, 338] on span "Delivered" at bounding box center [128, 343] width 211 height 28
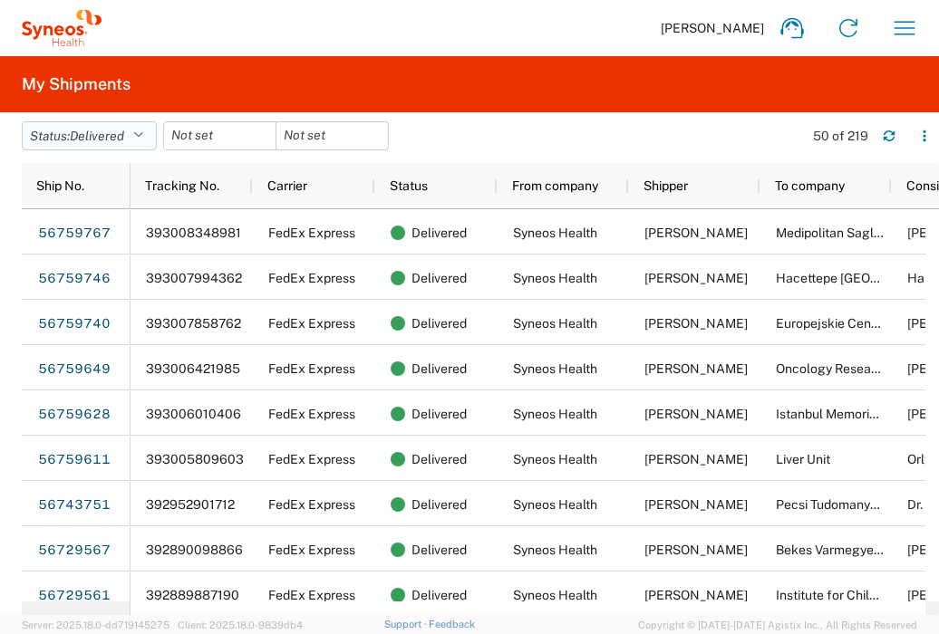
click at [141, 134] on icon "button" at bounding box center [138, 136] width 10 height 13
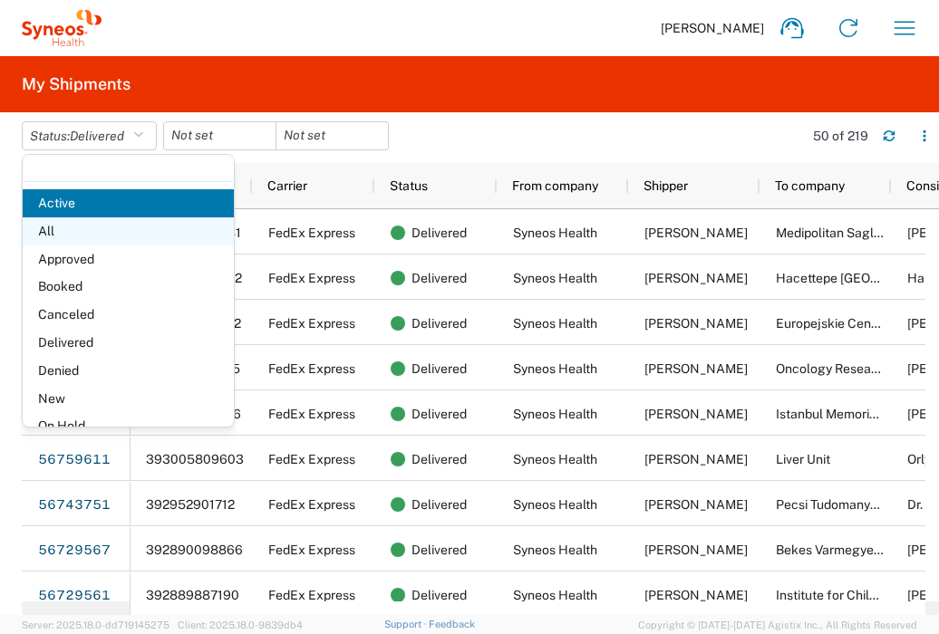
click at [124, 228] on span "All" at bounding box center [128, 231] width 211 height 28
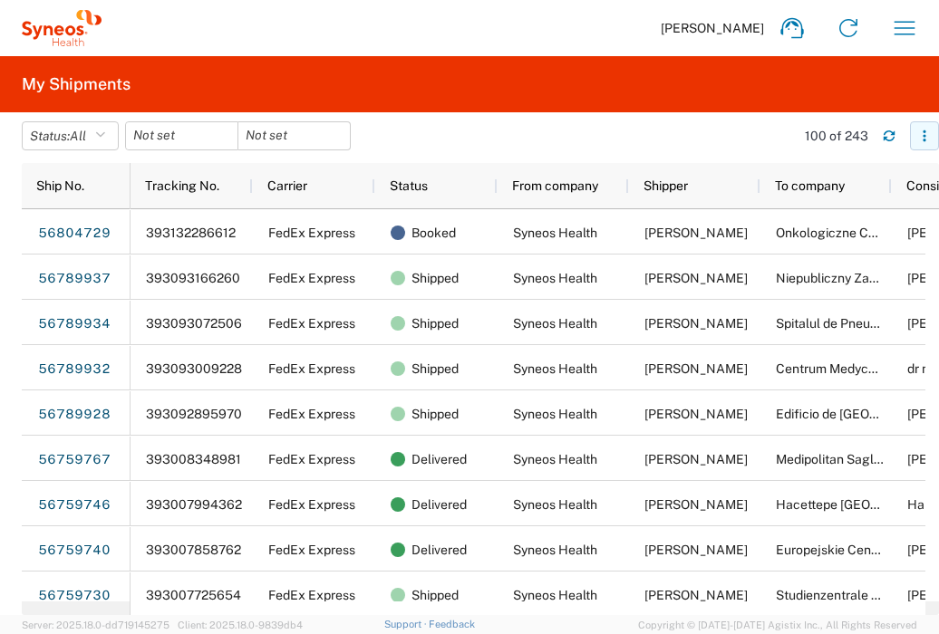
click at [926, 132] on icon "button" at bounding box center [924, 136] width 13 height 13
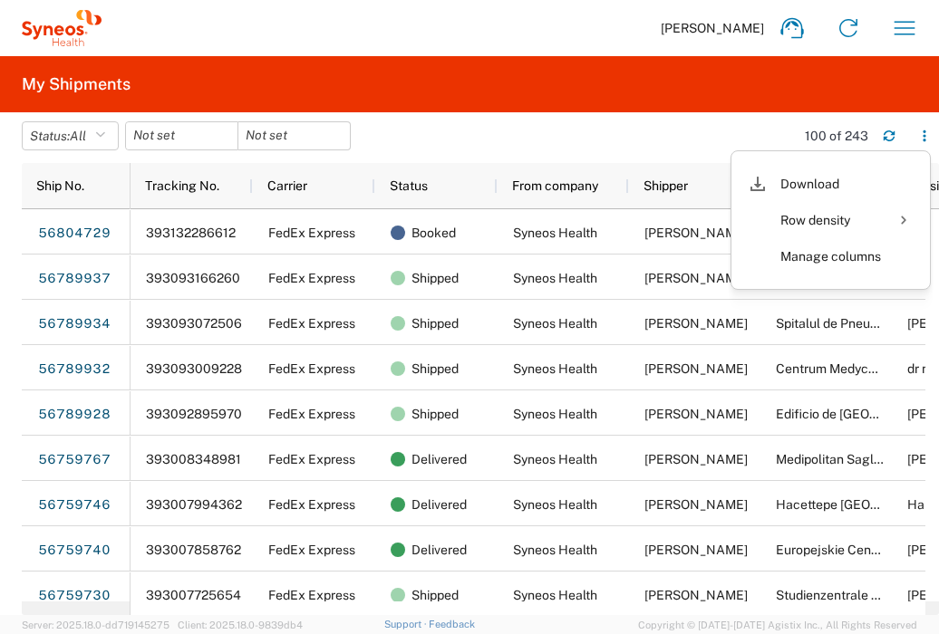
click at [549, 141] on agx-table-filter-chips "Status: All Active All Approved Booked Canceled Delivered Denied New On Hold Pe…" at bounding box center [404, 142] width 764 height 42
